Goal: Obtain resource: Obtain resource

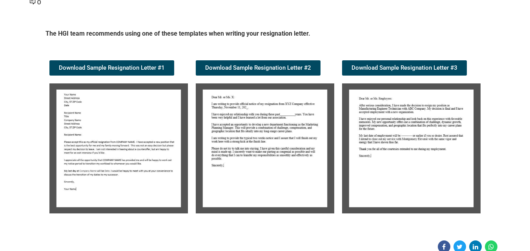
scroll to position [118, 0]
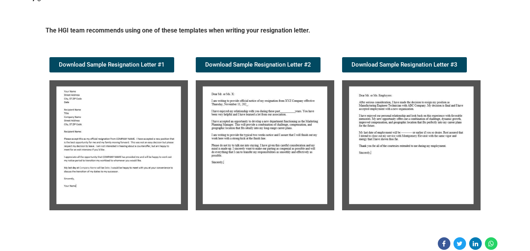
click at [137, 162] on img at bounding box center [118, 145] width 138 height 130
click at [100, 130] on img at bounding box center [118, 145] width 138 height 130
click at [120, 137] on img at bounding box center [118, 145] width 138 height 130
click at [86, 151] on img at bounding box center [118, 145] width 138 height 130
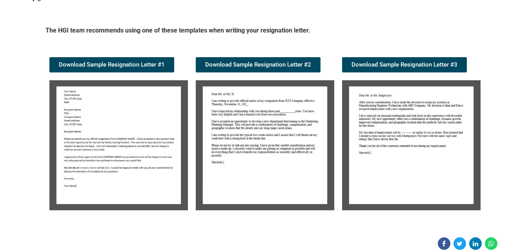
click at [106, 134] on img at bounding box center [118, 145] width 138 height 130
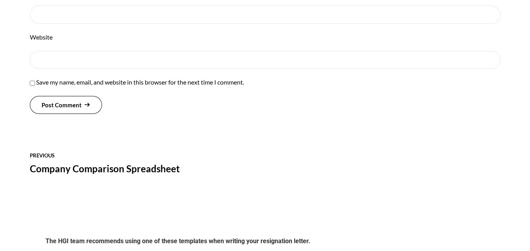
scroll to position [519, 0]
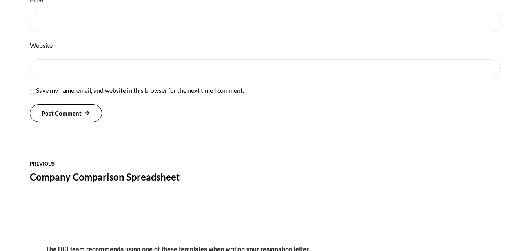
scroll to position [559, 0]
